Goal: Transaction & Acquisition: Purchase product/service

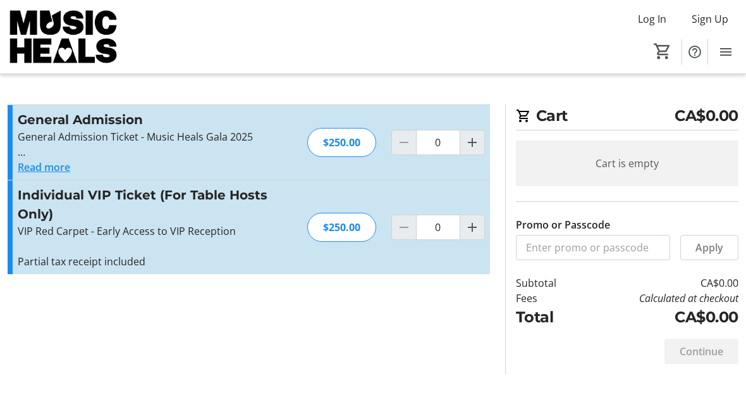
click at [396, 150] on div at bounding box center [404, 142] width 25 height 25
click at [400, 140] on div at bounding box center [404, 142] width 25 height 25
click at [471, 151] on span "Increment by one" at bounding box center [472, 142] width 24 height 24
click at [472, 144] on mat-icon "Increment by one" at bounding box center [472, 142] width 15 height 15
click at [470, 147] on mat-icon "Increment by one" at bounding box center [472, 142] width 15 height 15
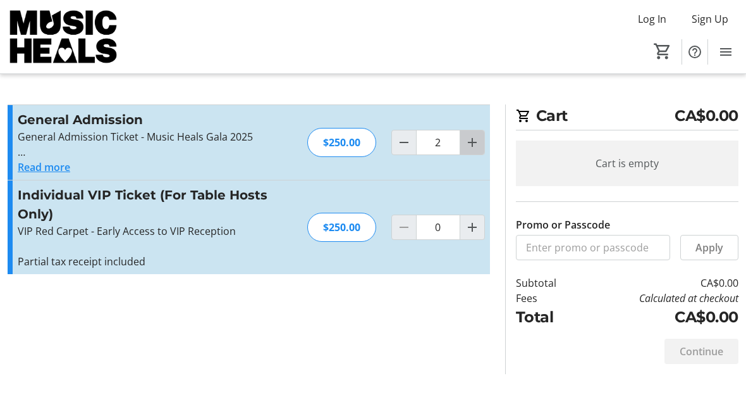
type input "3"
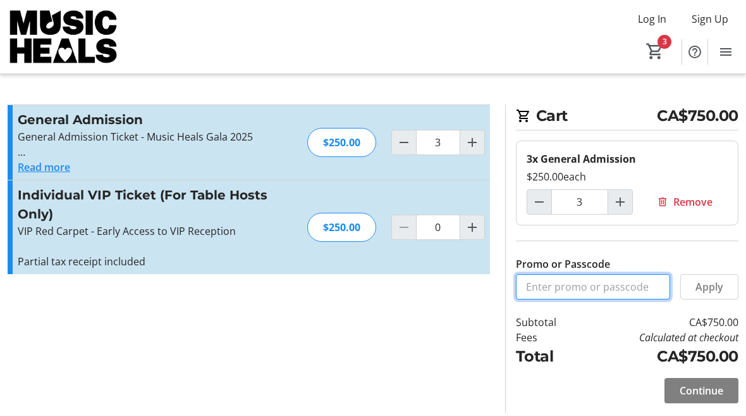
click at [619, 289] on input "Promo or Passcode" at bounding box center [593, 286] width 154 height 25
type input "Vip"
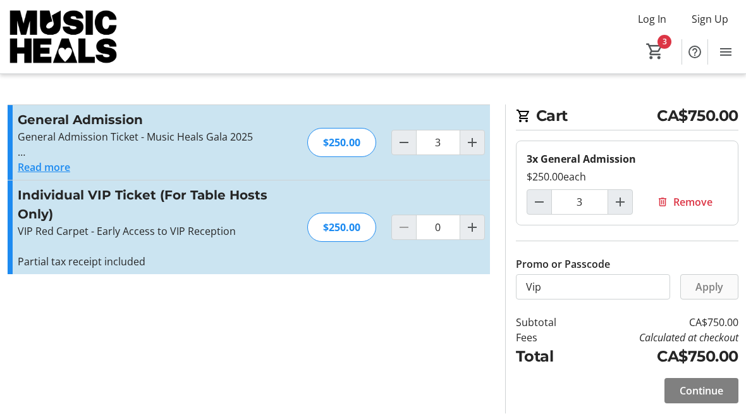
click at [706, 289] on span "Apply" at bounding box center [710, 286] width 28 height 15
click at [392, 152] on span "Decrement by one" at bounding box center [404, 142] width 24 height 24
click at [393, 144] on span "Decrement by one" at bounding box center [404, 142] width 24 height 24
click at [392, 143] on span "Decrement by one" at bounding box center [404, 142] width 24 height 24
type input "0"
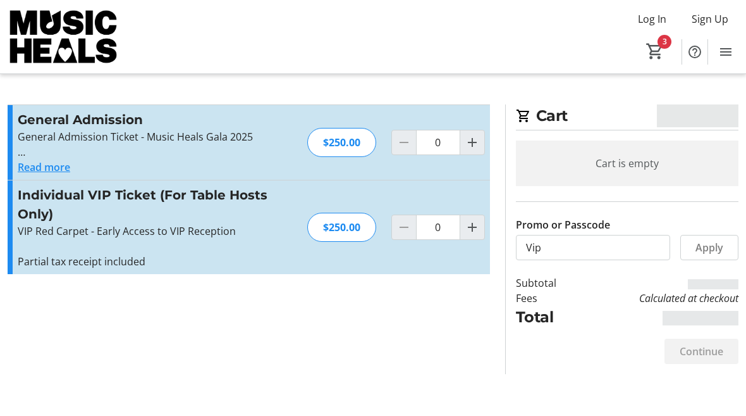
click at [405, 153] on div at bounding box center [404, 142] width 25 height 25
click at [479, 232] on mat-icon "Increment by one" at bounding box center [472, 226] width 15 height 15
click at [474, 232] on mat-icon "Increment by one" at bounding box center [472, 226] width 15 height 15
click at [474, 228] on mat-icon "Increment by one" at bounding box center [472, 226] width 15 height 15
type input "3"
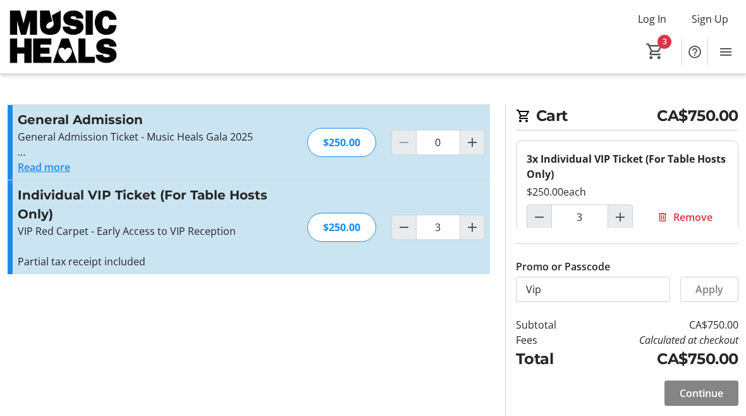
click at [697, 400] on span "Continue" at bounding box center [702, 392] width 44 height 15
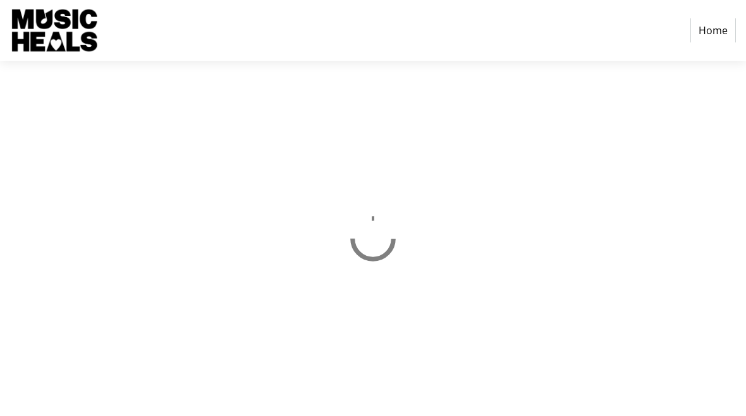
select select "CA"
